Goal: Complete application form

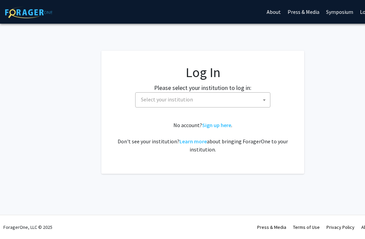
click at [141, 98] on span "Select your institution" at bounding box center [204, 100] width 132 height 14
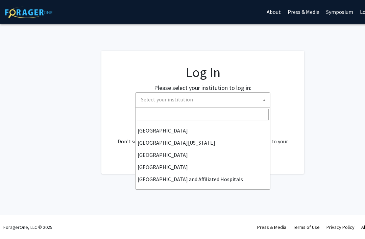
scroll to position [62, 0]
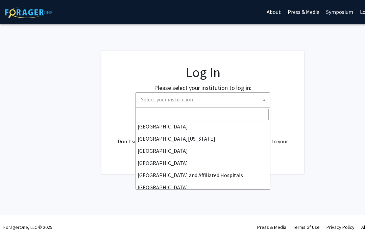
select select "12"
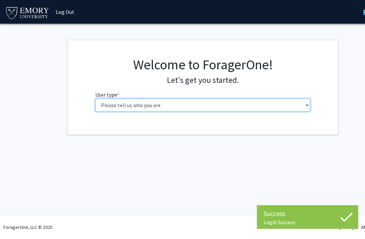
click at [291, 110] on select "Please tell us who you are Undergraduate Student Master's Student Doctoral Cand…" at bounding box center [202, 105] width 215 height 13
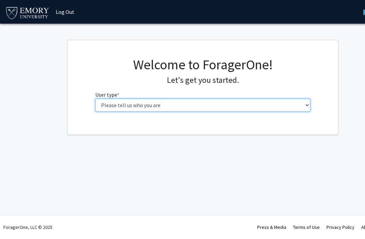
select select "1: undergrad"
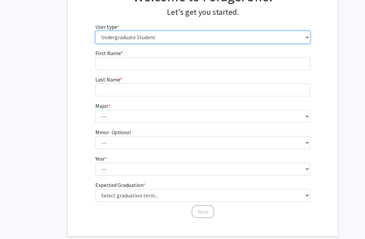
scroll to position [66, 0]
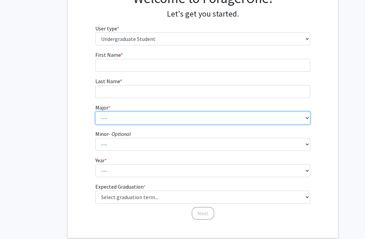
click at [275, 123] on select "--- Accounting African American Studies African Studies American Studies Analyt…" at bounding box center [202, 118] width 215 height 13
select select "12: 973"
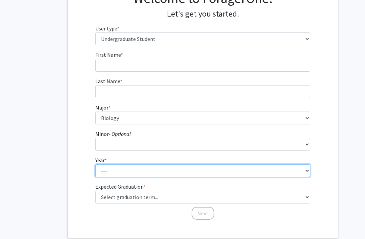
click at [229, 167] on select "--- First-year Sophomore Junior Senior Postbaccalaureate Certificate" at bounding box center [202, 170] width 215 height 13
select select "1: first-year"
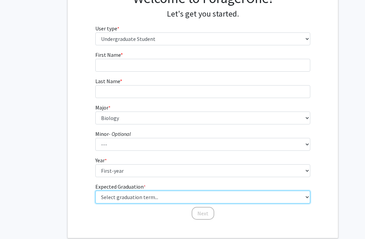
click at [245, 198] on select "Select graduation term... Spring 2025 Summer 2025 Fall 2025 Winter 2025 Spring …" at bounding box center [202, 197] width 215 height 13
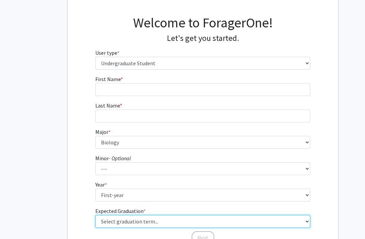
scroll to position [0, 0]
